Goal: Information Seeking & Learning: Learn about a topic

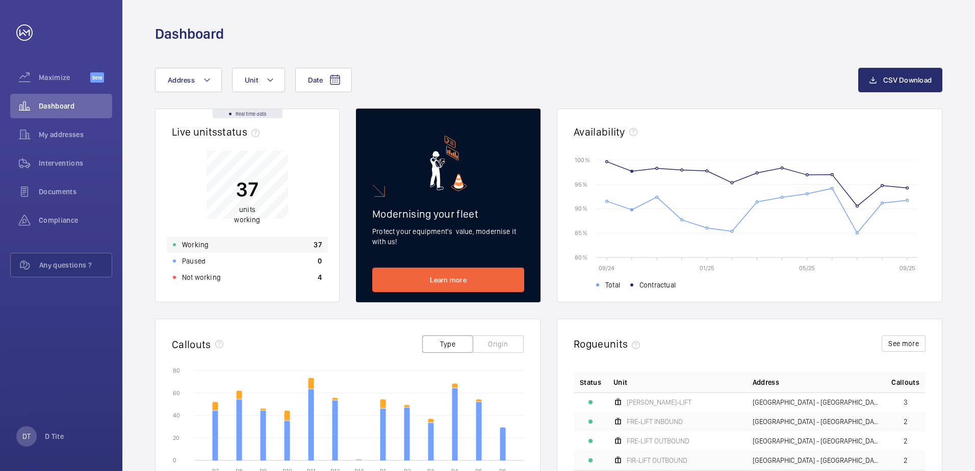
scroll to position [153, 0]
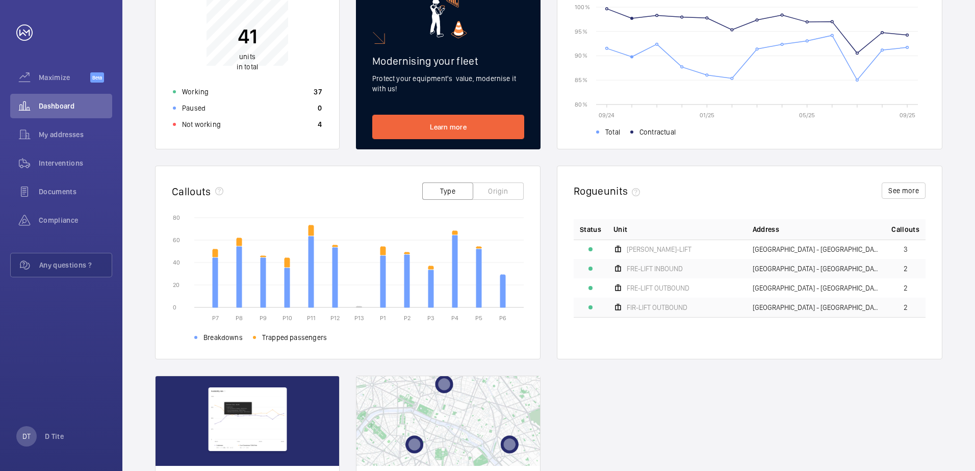
click at [504, 193] on button "Origin" at bounding box center [498, 191] width 51 height 17
